Goal: Book appointment/travel/reservation

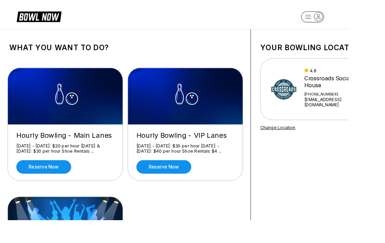
click at [60, 184] on link "Reserve now" at bounding box center [48, 184] width 61 height 15
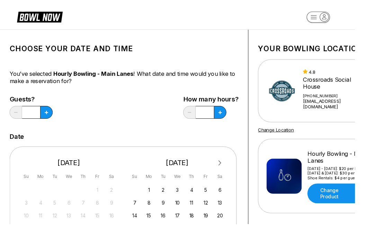
click at [53, 122] on button at bounding box center [50, 122] width 13 height 14
click at [53, 123] on button at bounding box center [50, 122] width 13 height 14
type input "*"
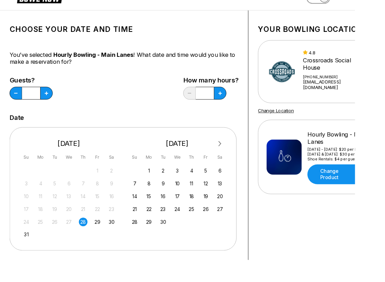
scroll to position [21, 0]
click at [89, 243] on div "28" at bounding box center [89, 240] width 9 height 9
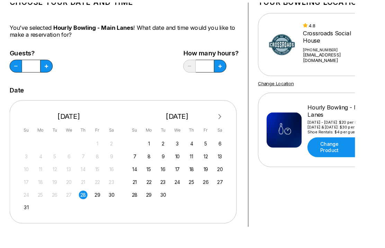
scroll to position [52, 0]
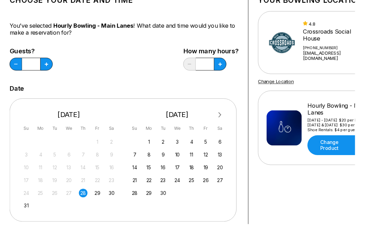
click at [57, 69] on button at bounding box center [50, 70] width 13 height 14
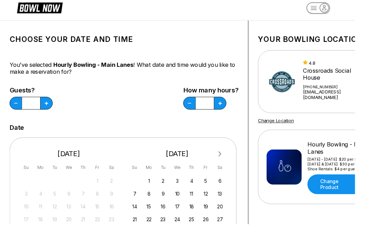
scroll to position [8, 0]
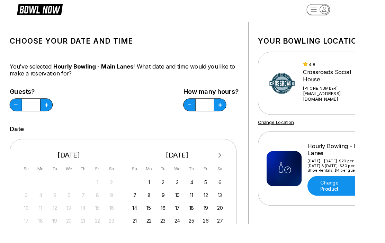
click at [24, 114] on button at bounding box center [16, 114] width 13 height 14
type input "*"
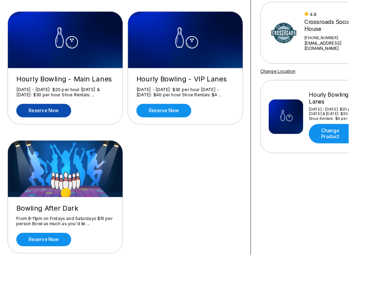
scroll to position [62, 0]
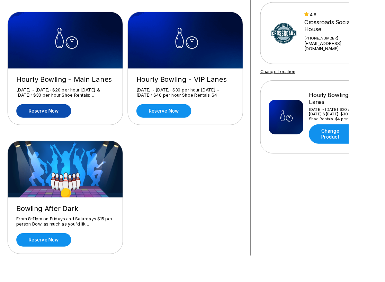
click at [97, 239] on div "From 8-11pm on Fridays and Saturdays $15 per person Bowl as much as you'd lik .…" at bounding box center [72, 244] width 108 height 12
click at [59, 243] on link "Reserve now" at bounding box center [48, 264] width 61 height 15
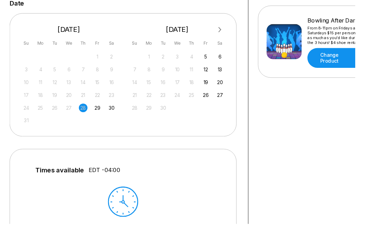
scroll to position [108, 0]
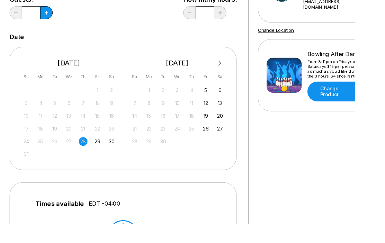
click at [108, 155] on div "29" at bounding box center [105, 152] width 9 height 9
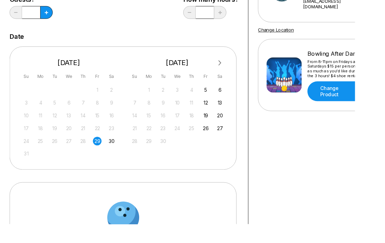
click at [120, 154] on div "30" at bounding box center [120, 152] width 9 height 9
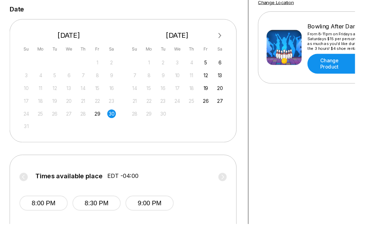
click at [109, 123] on div "29" at bounding box center [105, 123] width 9 height 9
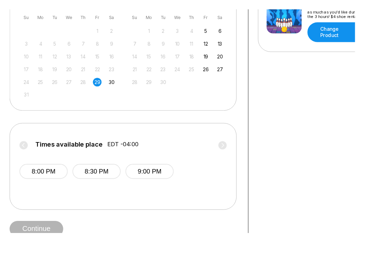
scroll to position [159, 0]
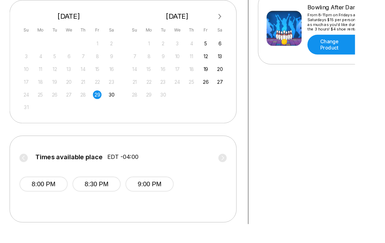
click at [91, 101] on div "28" at bounding box center [89, 102] width 9 height 9
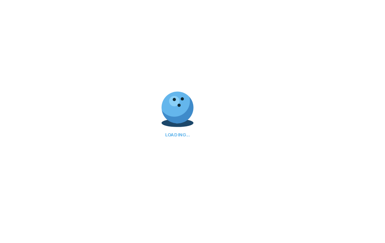
scroll to position [0, 0]
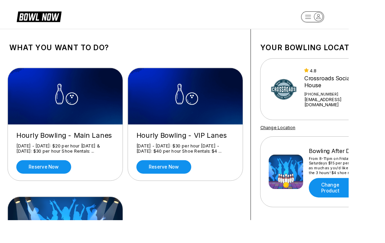
click at [52, 183] on link "Reserve now" at bounding box center [48, 184] width 61 height 15
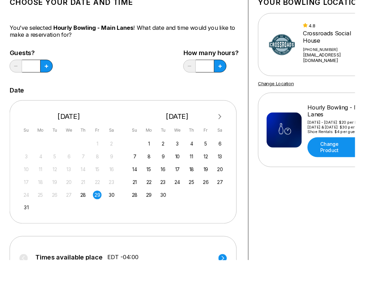
scroll to position [50, 0]
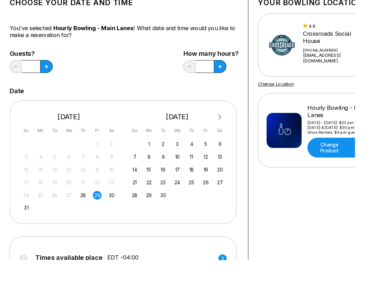
click at [92, 215] on div "28" at bounding box center [89, 211] width 9 height 9
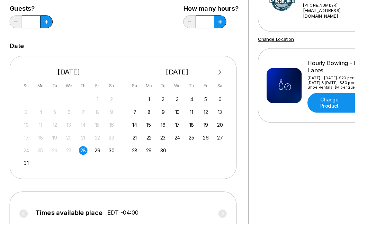
scroll to position [98, 0]
click at [207, 108] on div "4" at bounding box center [207, 107] width 9 height 9
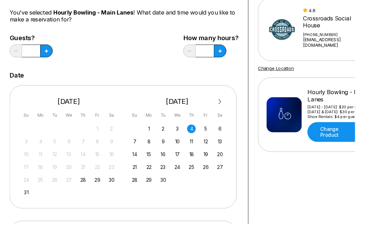
scroll to position [66, 0]
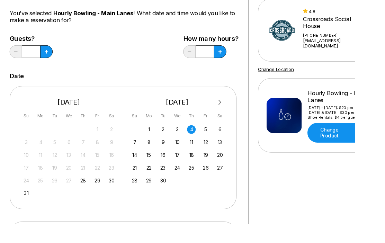
click at [54, 58] on button at bounding box center [50, 56] width 13 height 14
click at [54, 57] on button at bounding box center [50, 56] width 13 height 14
type input "*"
click at [57, 60] on button at bounding box center [50, 56] width 13 height 14
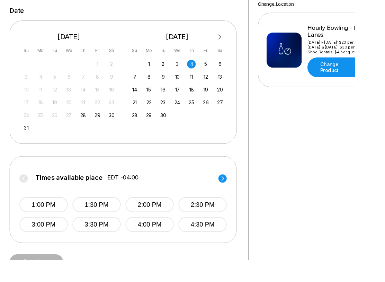
scroll to position [137, 0]
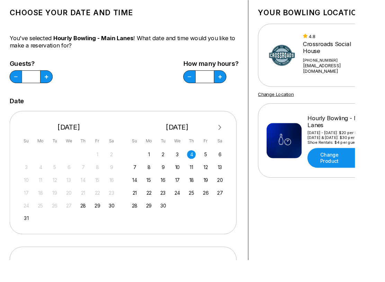
click at [57, 83] on button at bounding box center [50, 83] width 13 height 14
type input "*"
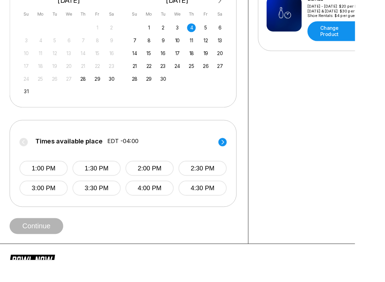
scroll to position [179, 0]
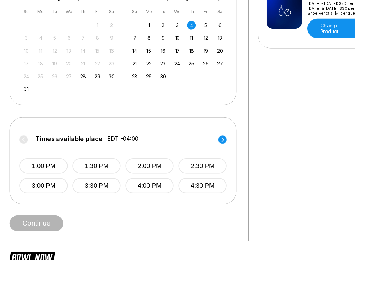
click at [55, 176] on button "1:00 PM" at bounding box center [47, 179] width 52 height 16
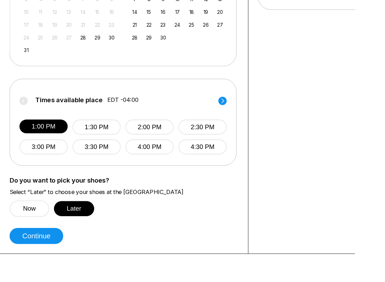
scroll to position [221, 0]
click at [35, 227] on button "Now" at bounding box center [31, 226] width 43 height 18
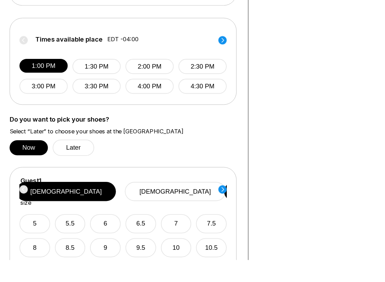
click at [210, 198] on button "female" at bounding box center [189, 207] width 109 height 21
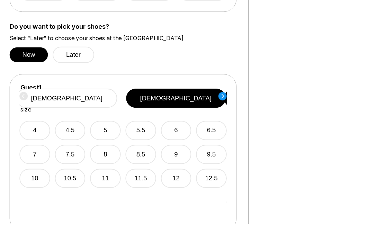
scroll to position [387, 0]
click at [119, 136] on button "5" at bounding box center [114, 141] width 33 height 21
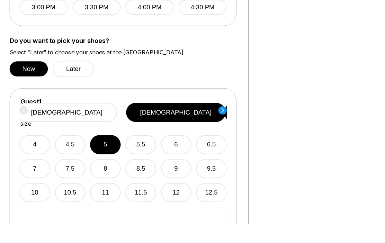
scroll to position [371, 0]
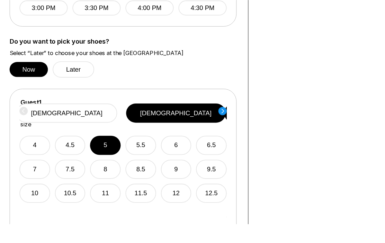
click at [85, 73] on button "Later" at bounding box center [79, 75] width 45 height 18
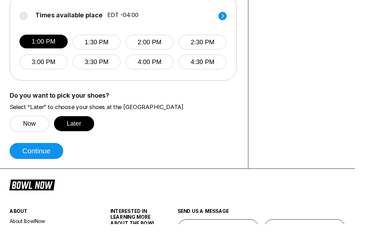
scroll to position [312, 0]
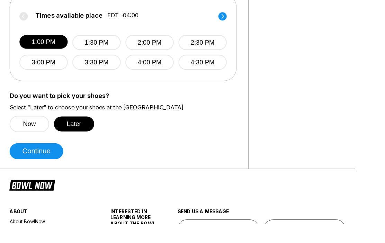
click at [52, 167] on button "Continue" at bounding box center [39, 163] width 58 height 17
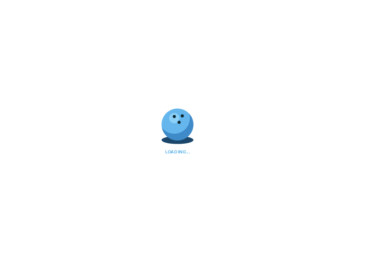
scroll to position [0, 0]
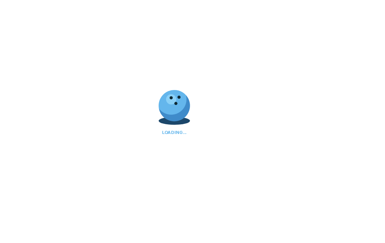
select select "**"
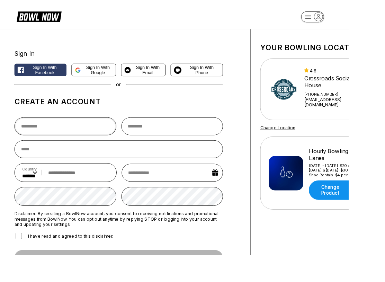
click at [62, 137] on input "text" at bounding box center [72, 139] width 112 height 20
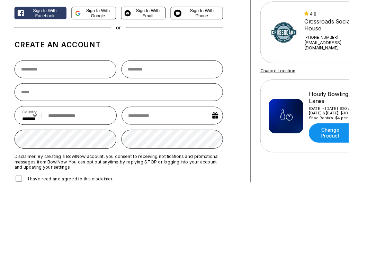
type input "*****"
type input "*********"
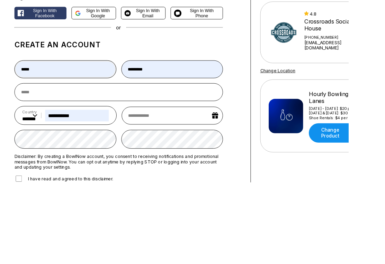
type input "**********"
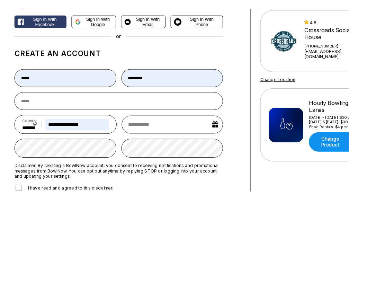
scroll to position [63, 0]
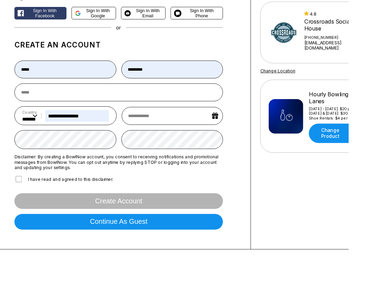
click at [186, 128] on input "text" at bounding box center [190, 128] width 112 height 20
select select "*"
select select "****"
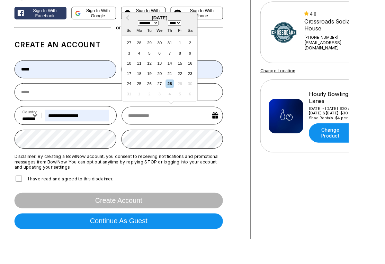
click at [170, 28] on select "******* ******** ***** ***** *** **** **** ****** ********* ******* ******** **…" at bounding box center [163, 25] width 23 height 6
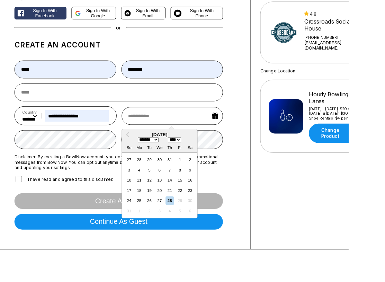
select select "*"
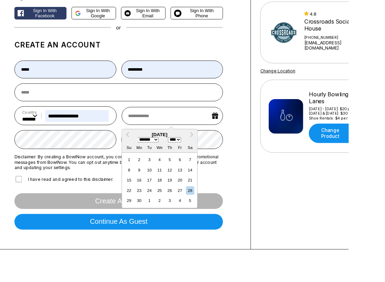
click at [141, 226] on div "29" at bounding box center [142, 221] width 9 height 9
type input "**********"
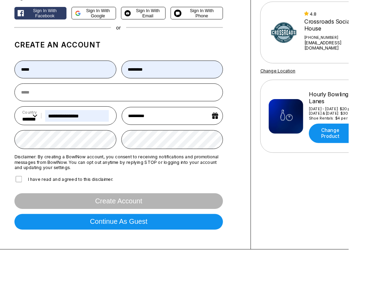
click at [204, 132] on input "**********" at bounding box center [190, 128] width 112 height 20
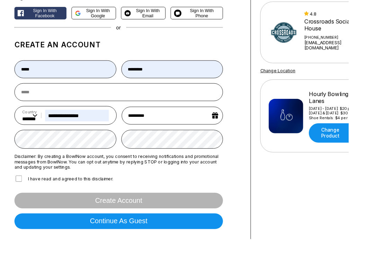
select select "*"
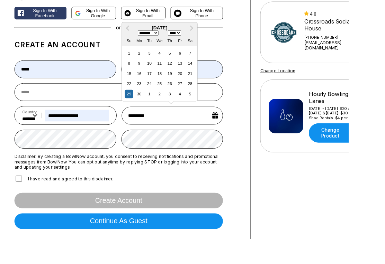
click at [200, 39] on select "**** **** **** **** **** **** **** **** **** **** **** **** **** **** **** ****…" at bounding box center [192, 37] width 15 height 6
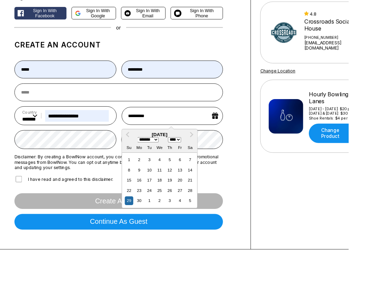
select select "****"
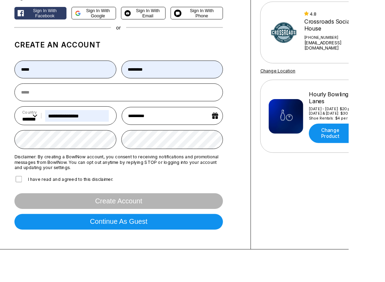
click at [263, 191] on div "Sign In Sign in with Facebook Sign in with Google Sign in with Email Sign in wi…" at bounding box center [138, 122] width 277 height 305
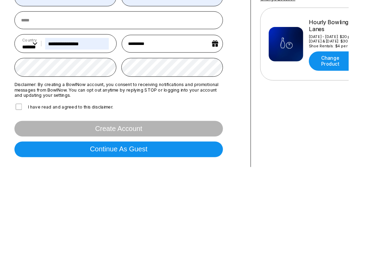
click at [17, 128] on form "***** ********* Country ** * *** ** * *** ** * *** ** * ** ** * * ** * * ** * *…" at bounding box center [131, 160] width 230 height 198
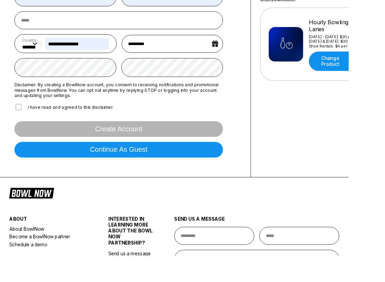
scroll to position [142, 0]
click at [176, 145] on div "Create account" at bounding box center [131, 142] width 230 height 17
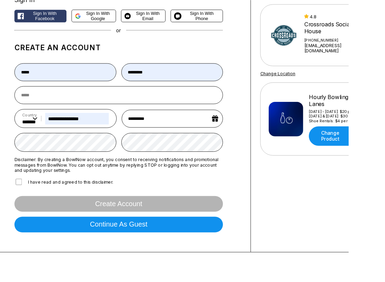
scroll to position [60, 0]
click at [71, 105] on input "email" at bounding box center [131, 105] width 230 height 20
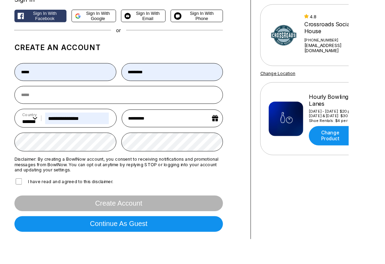
type input "**********"
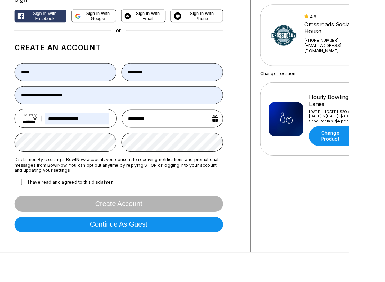
click at [27, 203] on label "I have read and agreed to this disclaimer." at bounding box center [70, 200] width 109 height 9
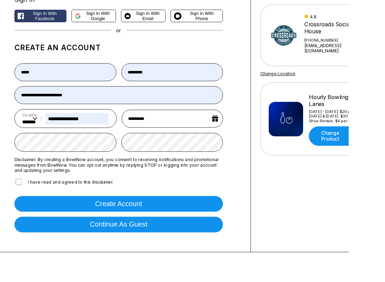
click at [187, 231] on button "Create account" at bounding box center [131, 224] width 230 height 17
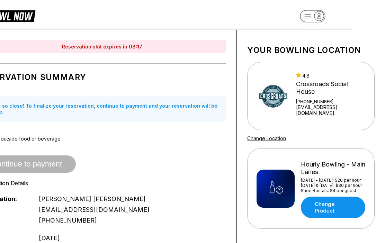
scroll to position [0, 0]
